Goal: Task Accomplishment & Management: Use online tool/utility

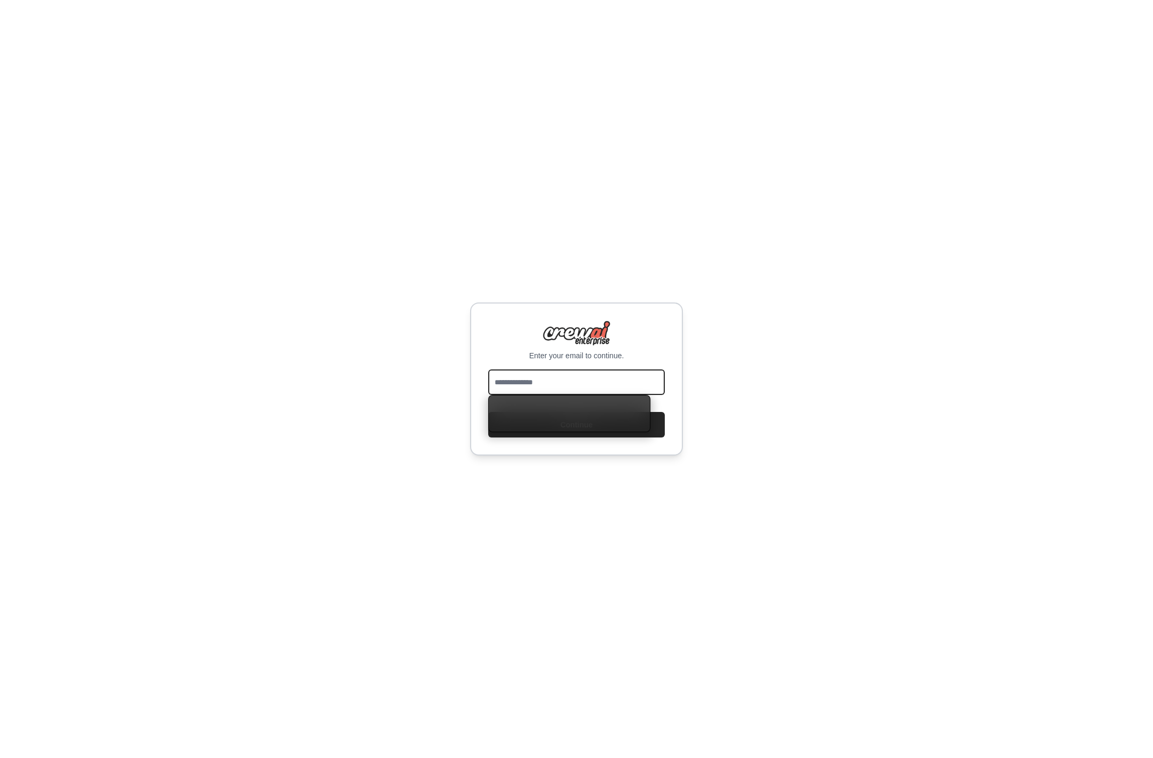
click at [595, 374] on input "email" at bounding box center [576, 383] width 177 height 26
type input "**********"
click at [585, 429] on button "Continue" at bounding box center [576, 425] width 177 height 26
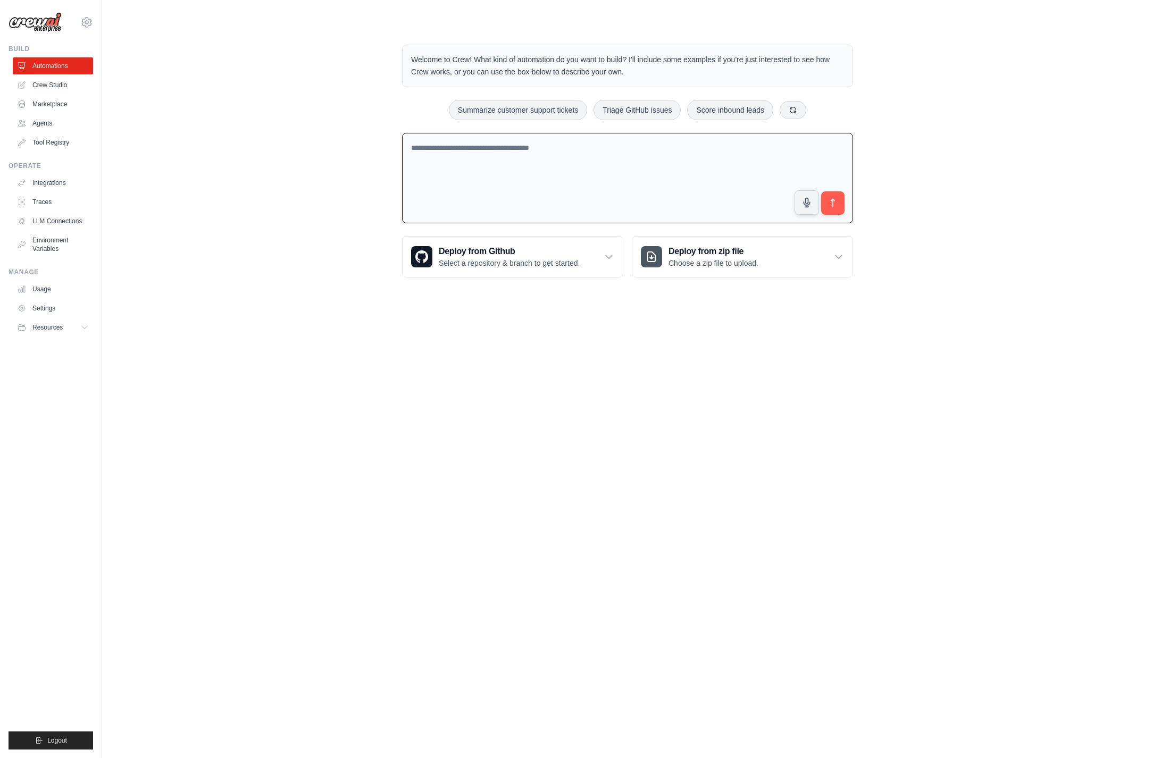
click at [588, 172] on textarea at bounding box center [627, 178] width 451 height 91
click at [553, 156] on textarea "**********" at bounding box center [627, 178] width 451 height 91
type textarea "**********"
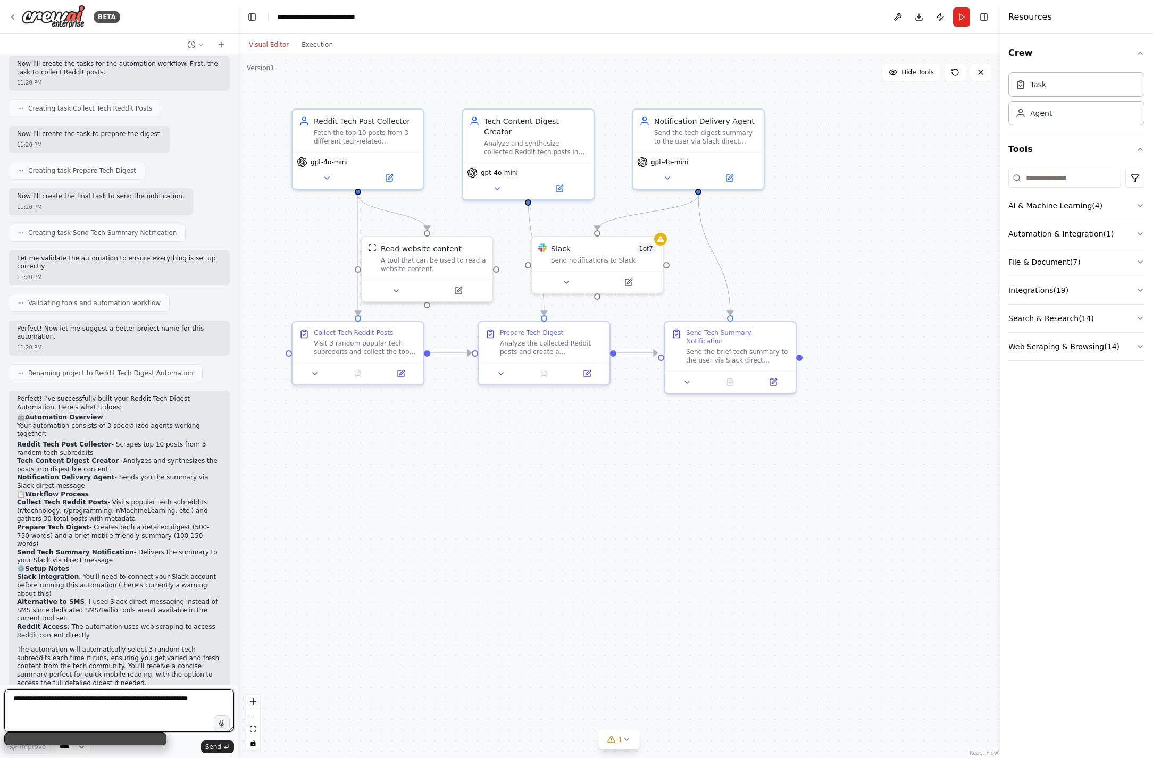
scroll to position [708, 0]
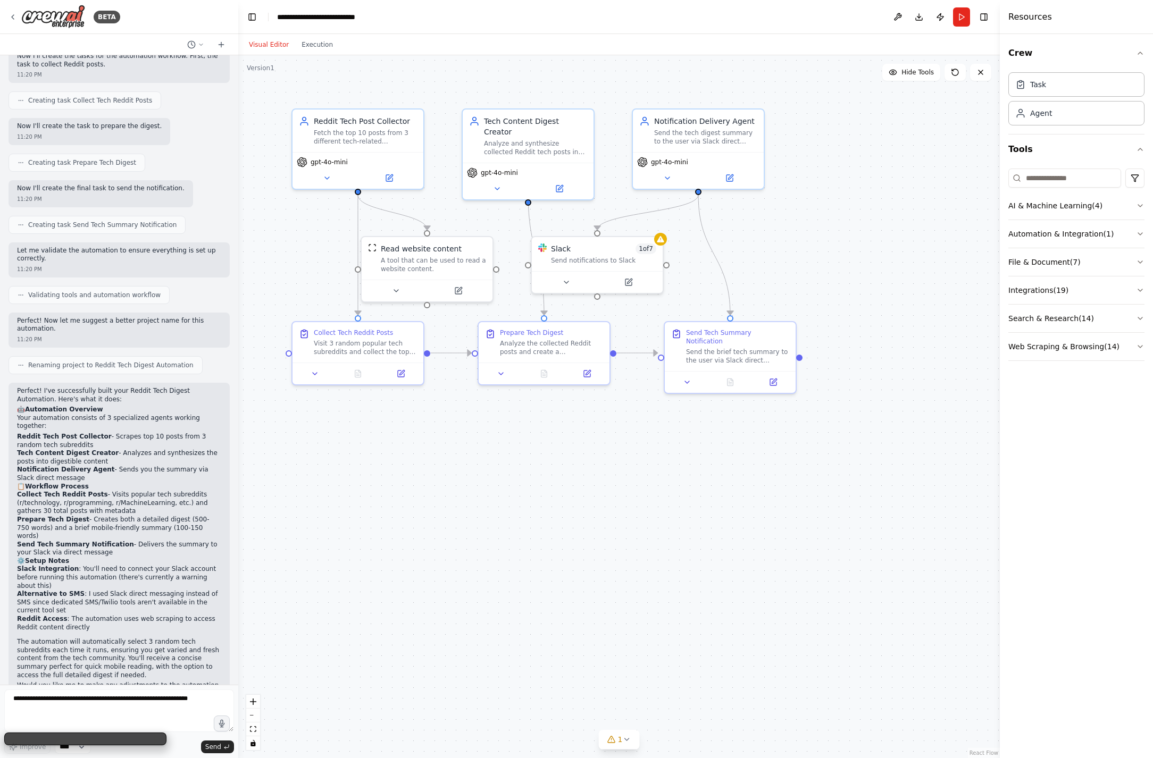
click at [939, 149] on div ".deletable-edge-delete-btn { width: 20px; height: 20px; border: 0px solid #ffff…" at bounding box center [619, 406] width 762 height 703
click at [387, 145] on div "Reddit Tech Post Collector Fetch the top 10 posts from 3 different tech-related…" at bounding box center [357, 128] width 131 height 43
click at [395, 179] on button at bounding box center [388, 176] width 60 height 13
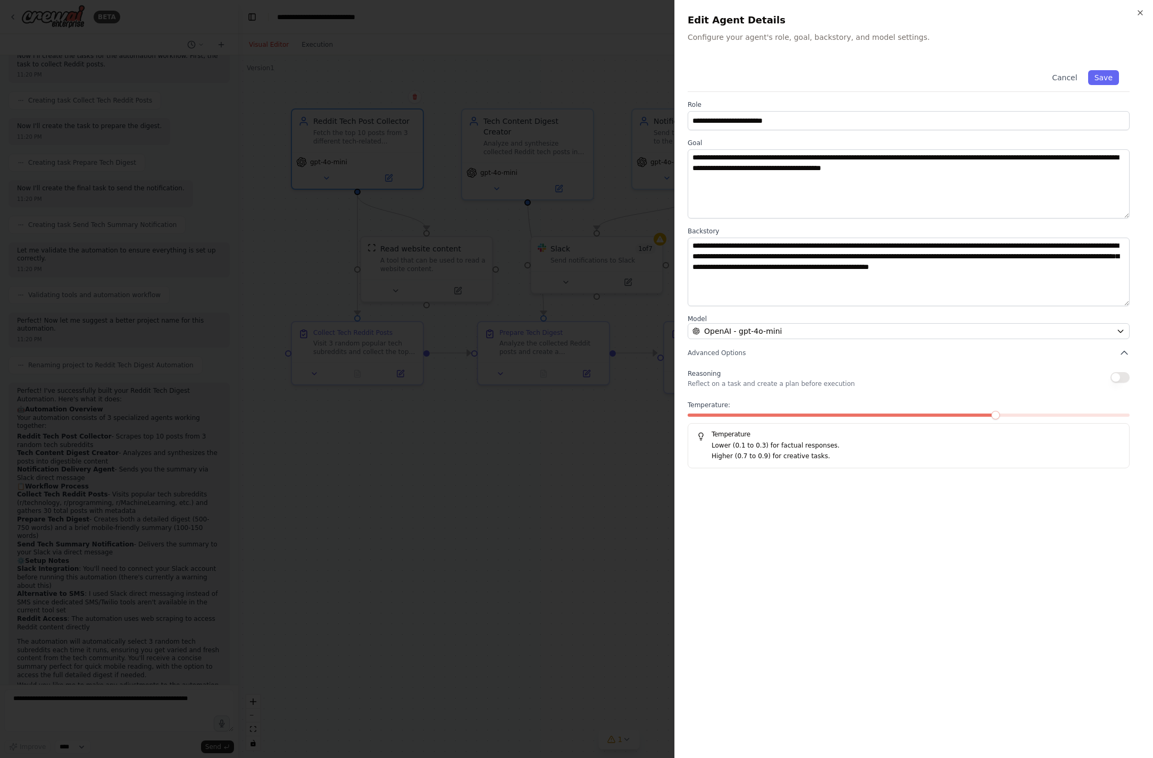
click at [448, 520] on div at bounding box center [576, 379] width 1153 height 758
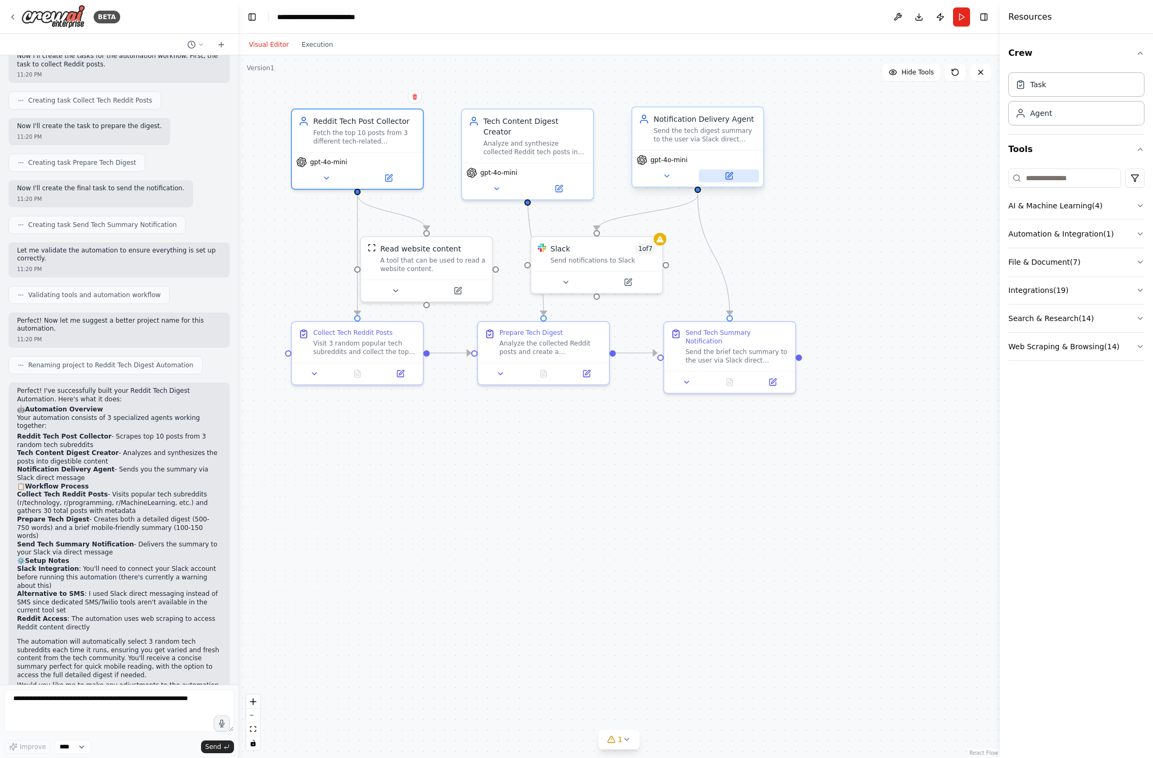
click at [735, 177] on button at bounding box center [729, 176] width 60 height 13
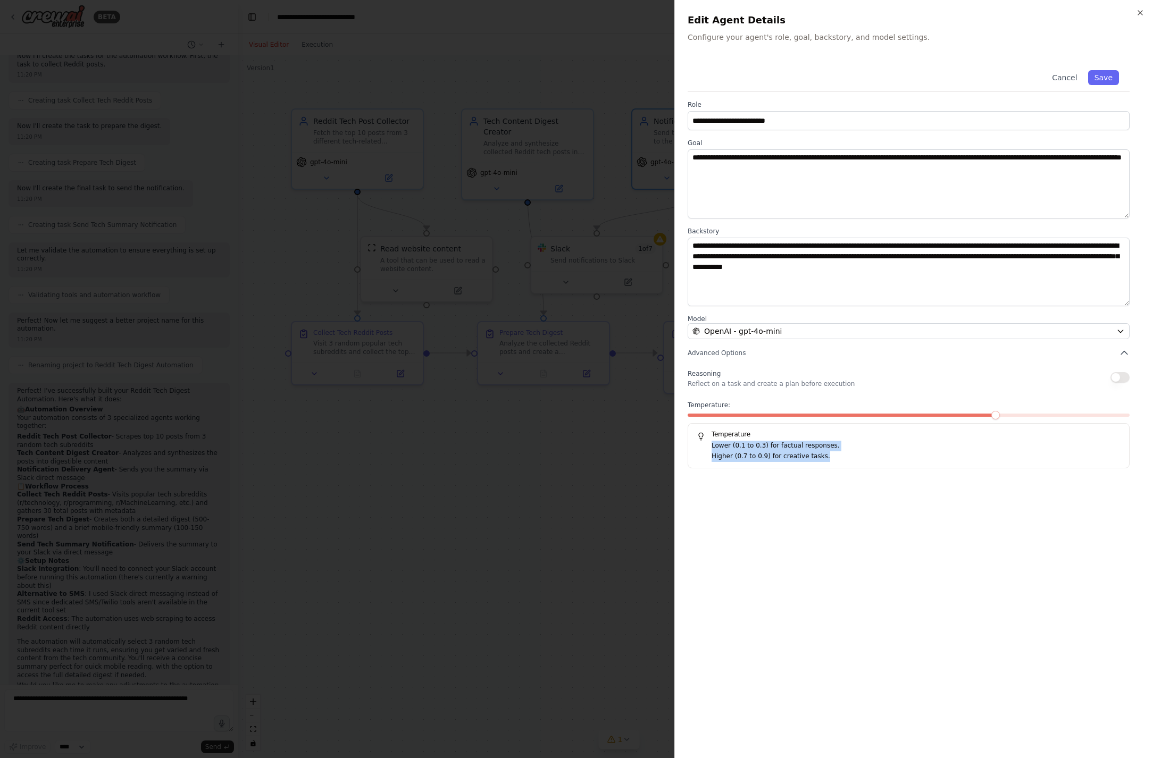
drag, startPoint x: 772, startPoint y: 439, endPoint x: 814, endPoint y: 467, distance: 49.9
click at [814, 467] on div "Temperature Lower (0.1 to 0.3) for factual responses. Higher (0.7 to 0.9) for c…" at bounding box center [909, 445] width 442 height 45
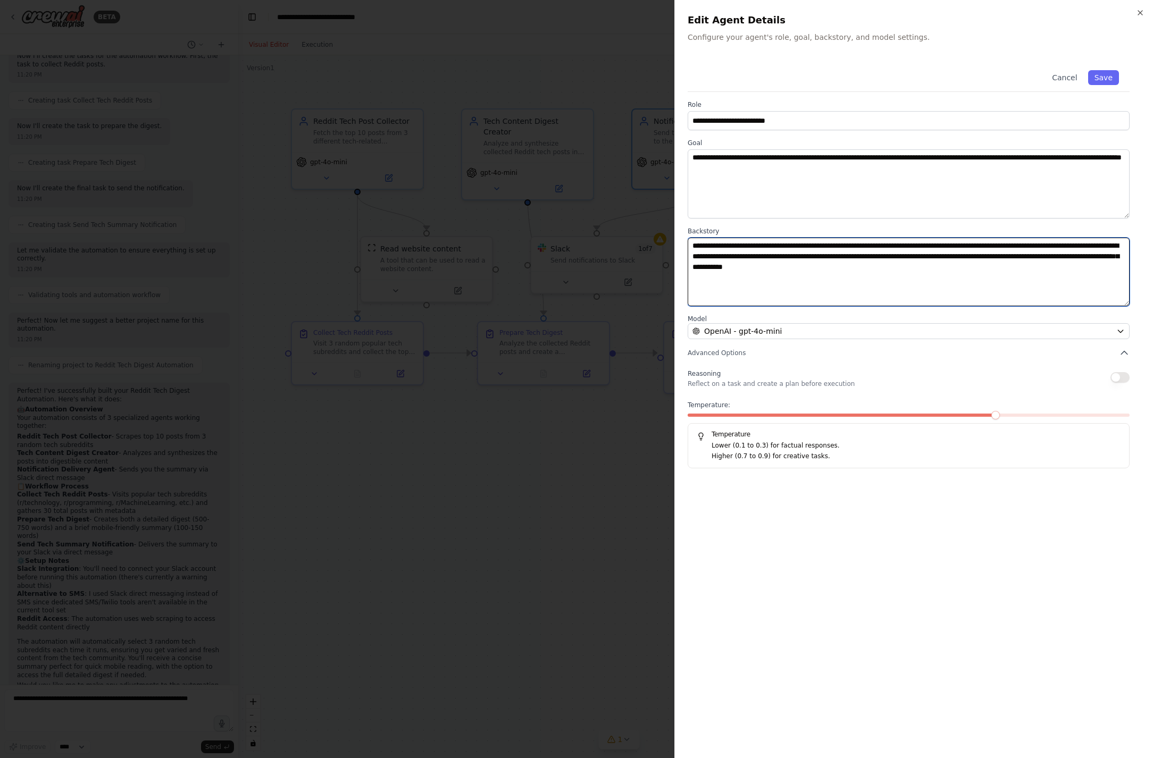
click at [810, 261] on textarea "**********" at bounding box center [909, 272] width 442 height 69
click at [885, 262] on textarea "**********" at bounding box center [909, 272] width 442 height 69
click at [1021, 263] on textarea "**********" at bounding box center [909, 272] width 442 height 69
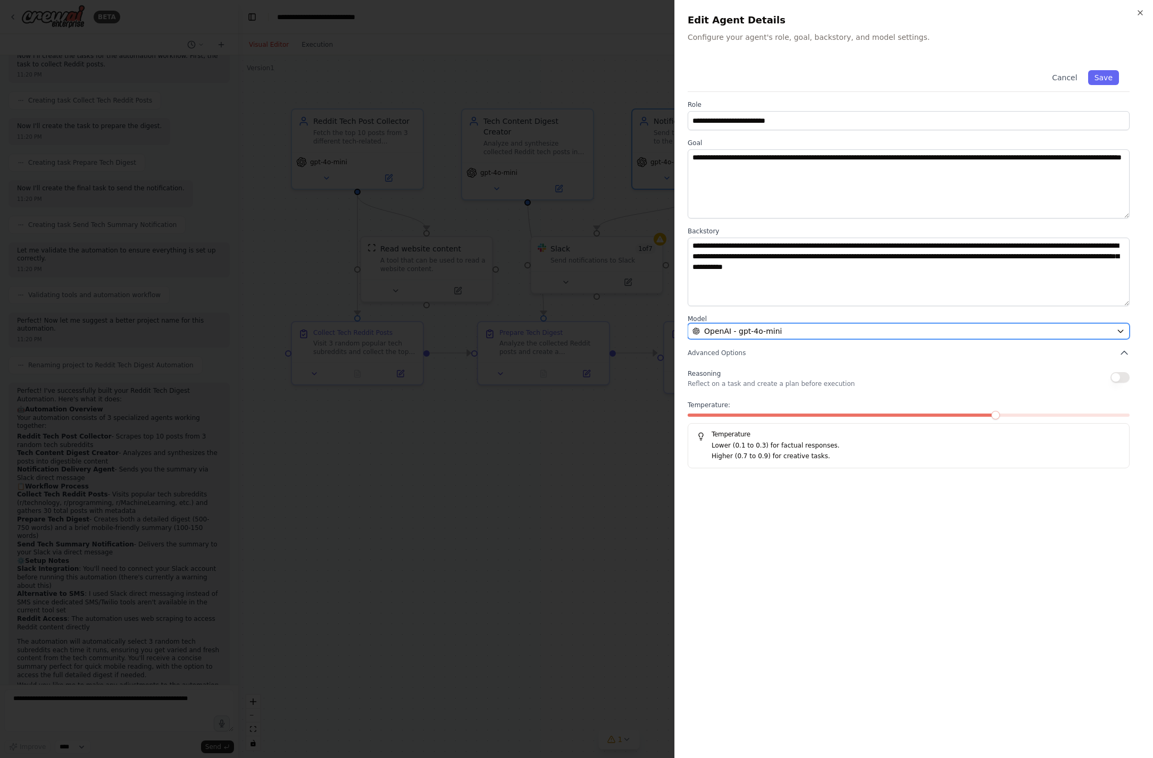
click at [783, 331] on div "OpenAI - gpt-4o-mini" at bounding box center [902, 331] width 420 height 11
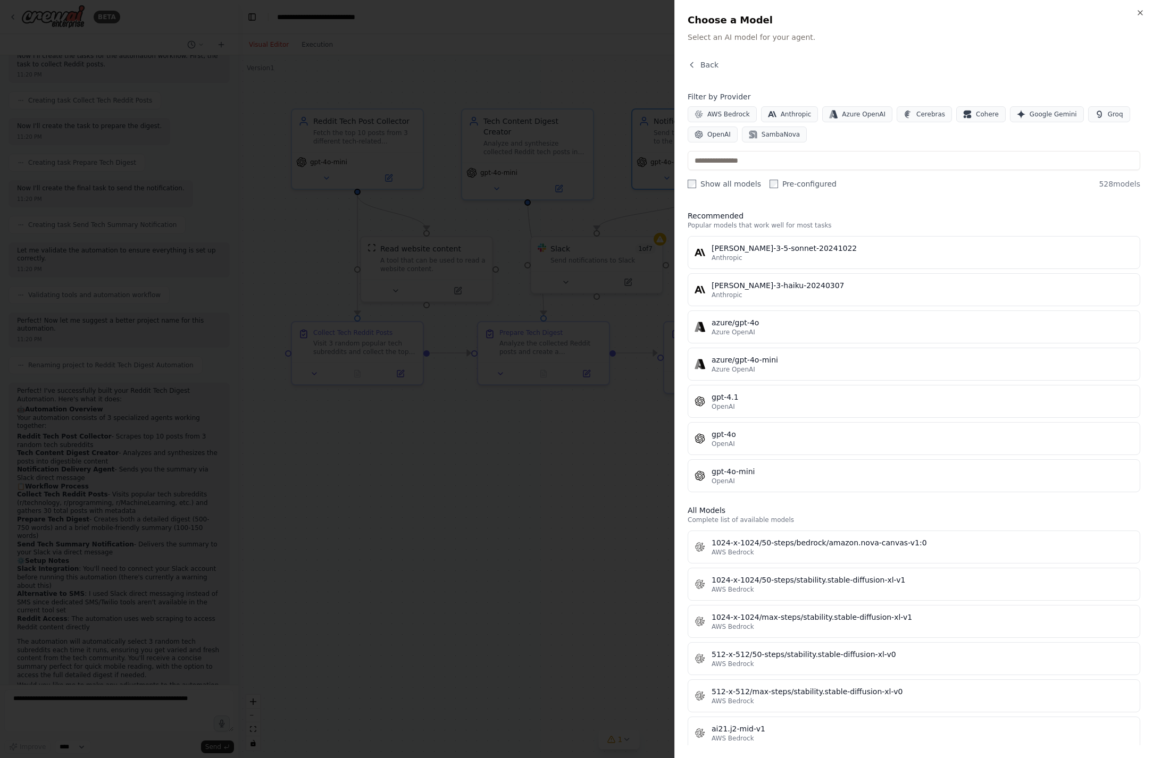
click at [702, 58] on div "Close Choose a Model Select an AI model for your agent. Back Filter by Provider…" at bounding box center [913, 379] width 479 height 758
click at [700, 65] on span "Back" at bounding box center [709, 65] width 18 height 11
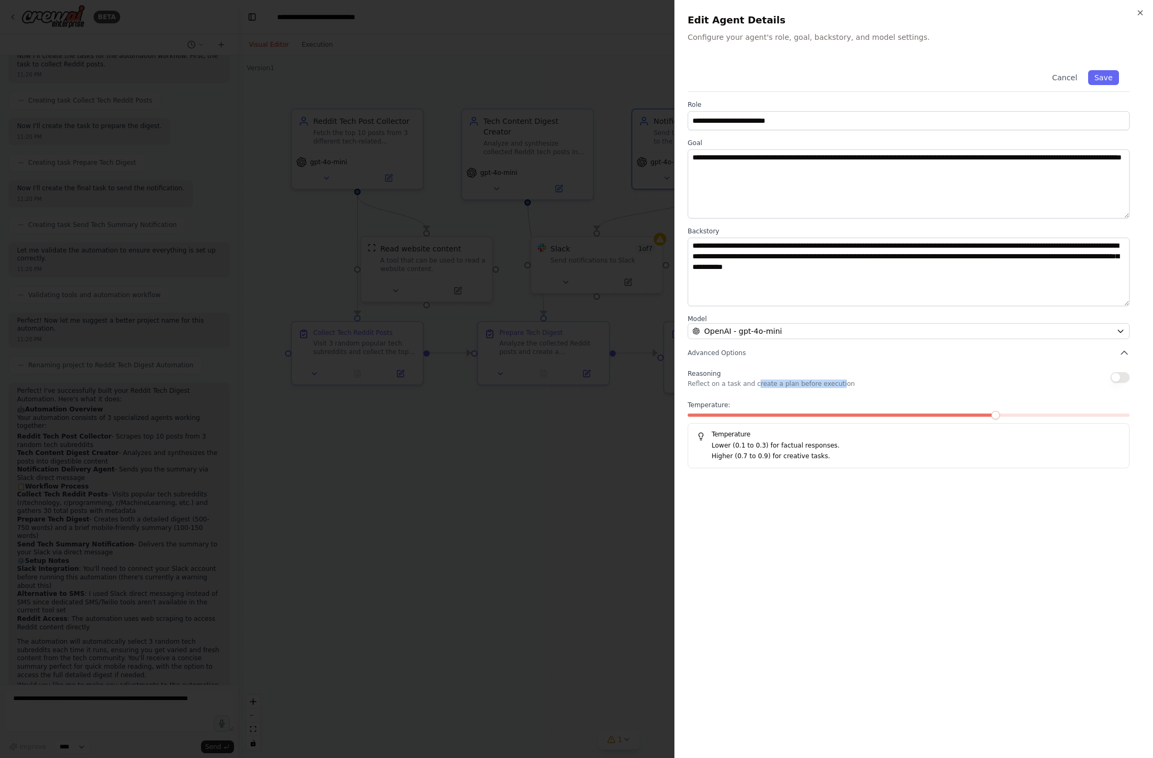
drag, startPoint x: 779, startPoint y: 382, endPoint x: 836, endPoint y: 382, distance: 56.9
click at [836, 382] on p "Reflect on a task and create a plan before execution" at bounding box center [771, 384] width 167 height 9
drag, startPoint x: 808, startPoint y: 386, endPoint x: 852, endPoint y: 386, distance: 43.1
click at [852, 386] on div "Reasoning Reflect on a task and create a plan before execution" at bounding box center [909, 377] width 442 height 21
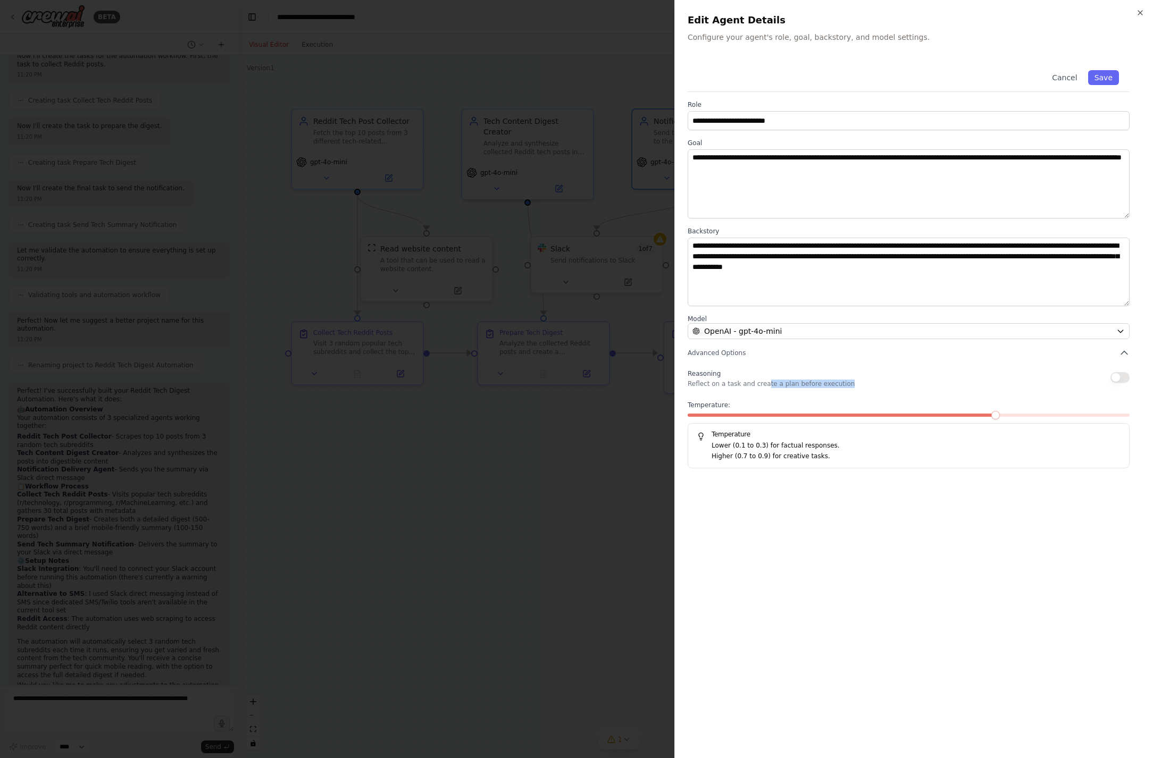
click at [852, 386] on div "Reasoning Reflect on a task and create a plan before execution" at bounding box center [909, 377] width 442 height 21
click at [480, 488] on div at bounding box center [576, 379] width 1153 height 758
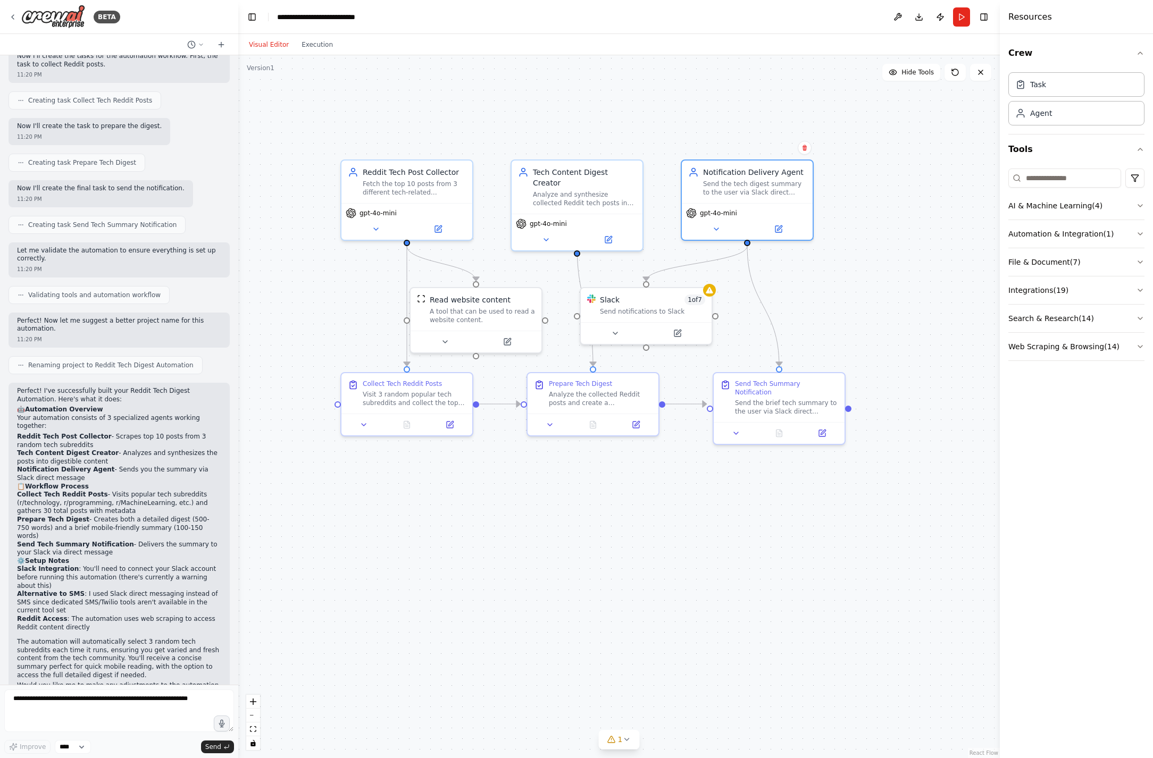
drag, startPoint x: 857, startPoint y: 177, endPoint x: 906, endPoint y: 228, distance: 70.3
click at [906, 228] on div ".deletable-edge-delete-btn { width: 20px; height: 20px; border: 0px solid #ffff…" at bounding box center [619, 406] width 762 height 703
click at [861, 258] on div ".deletable-edge-delete-btn { width: 20px; height: 20px; border: 0px solid #ffff…" at bounding box center [619, 406] width 762 height 703
click at [411, 388] on div "Visit 3 random popular tech subreddits and collect the top 10 posts from each. …" at bounding box center [413, 396] width 103 height 17
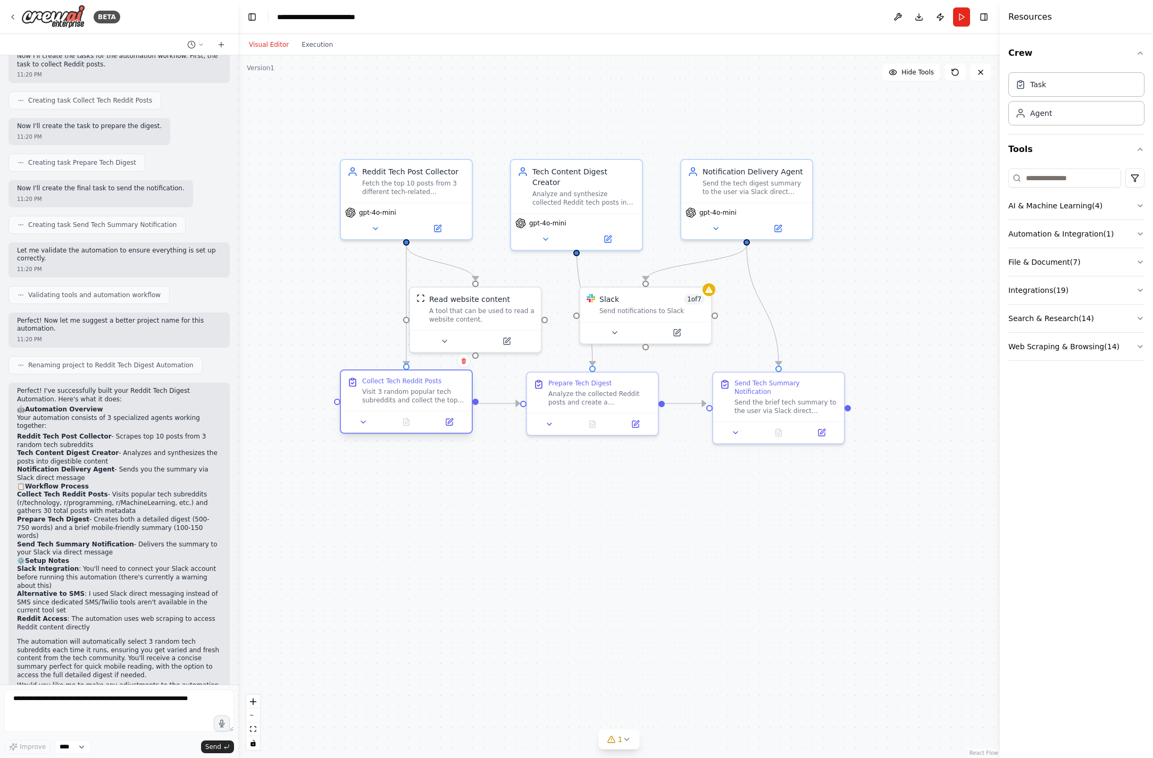
click at [430, 396] on div "Visit 3 random popular tech subreddits and collect the top 10 posts from each. …" at bounding box center [413, 396] width 103 height 17
click at [448, 397] on div "Visit 3 random popular tech subreddits and collect the top 10 posts from each. …" at bounding box center [413, 396] width 103 height 17
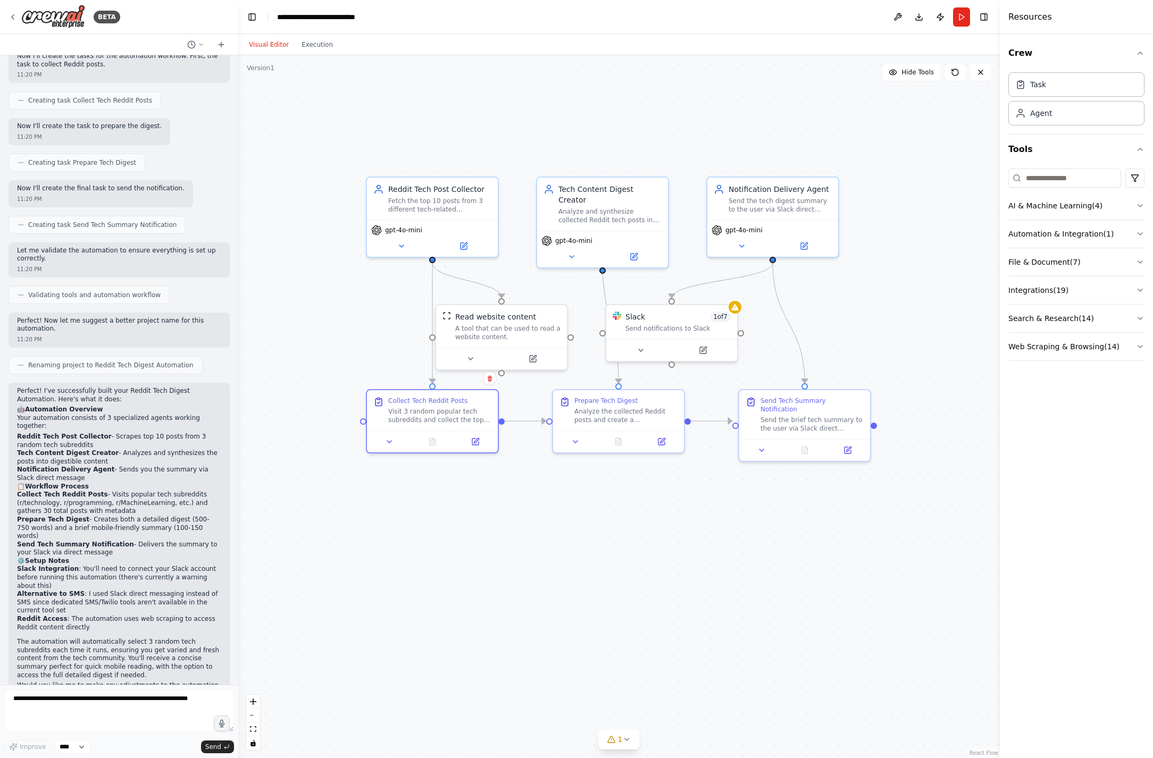
drag, startPoint x: 311, startPoint y: 110, endPoint x: 337, endPoint y: 128, distance: 31.7
click at [337, 128] on div ".deletable-edge-delete-btn { width: 20px; height: 20px; border: 0px solid #ffff…" at bounding box center [619, 406] width 762 height 703
click at [689, 600] on div ".deletable-edge-delete-btn { width: 20px; height: 20px; border: 0px solid #ffff…" at bounding box center [619, 406] width 762 height 703
click at [883, 330] on div ".deletable-edge-delete-btn { width: 20px; height: 20px; border: 0px solid #ffff…" at bounding box center [619, 406] width 762 height 703
click at [674, 331] on div "Slack 1 of 7 Send notifications to Slack" at bounding box center [671, 321] width 131 height 34
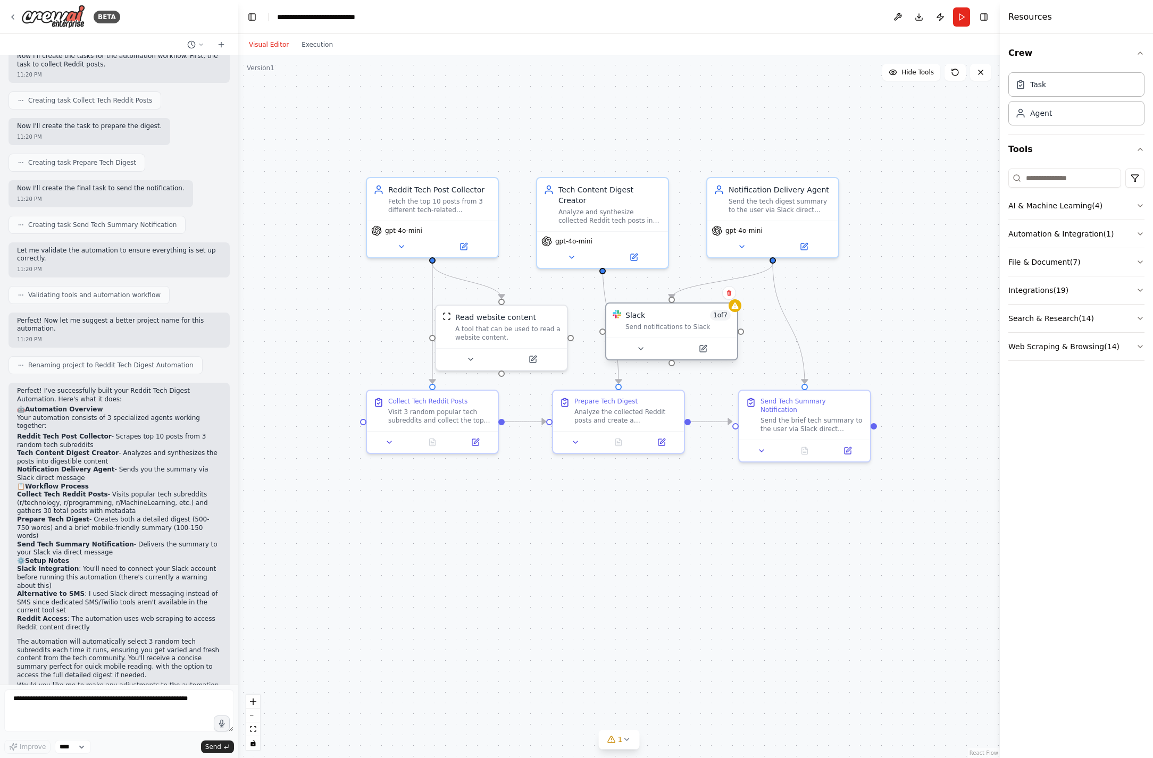
click at [674, 331] on div "Slack 1 of 7 Send notifications to Slack" at bounding box center [671, 321] width 131 height 34
click at [688, 323] on div "Send notifications to Slack" at bounding box center [677, 327] width 105 height 9
click at [1114, 213] on button "AI & Machine Learning ( 4 )" at bounding box center [1076, 206] width 136 height 28
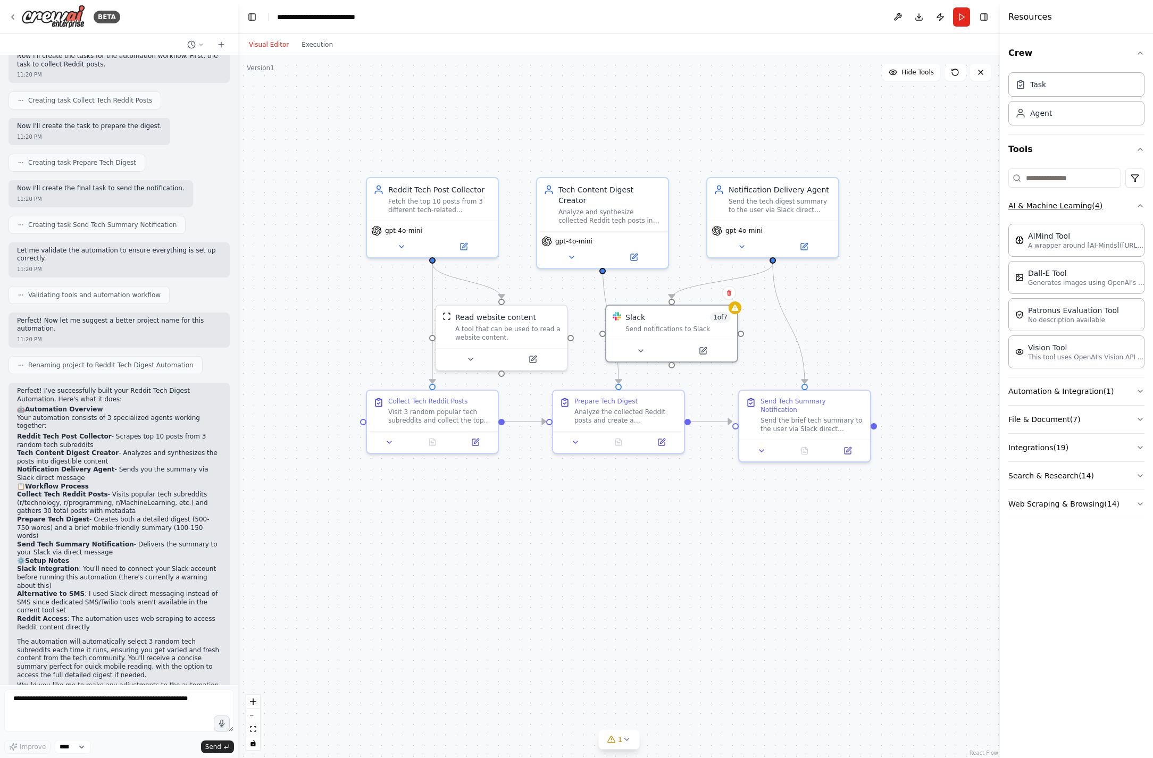
click at [1120, 211] on button "AI & Machine Learning ( 4 )" at bounding box center [1076, 206] width 136 height 28
